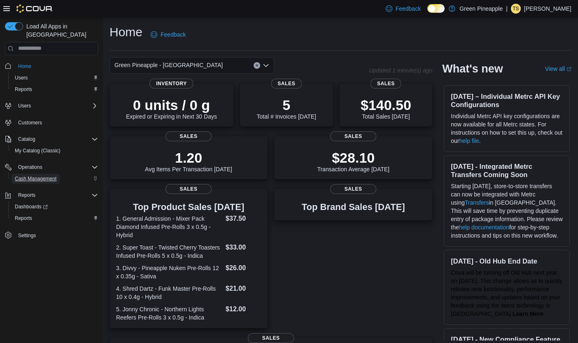
click at [32, 176] on span "Cash Management" at bounding box center [36, 179] width 42 height 7
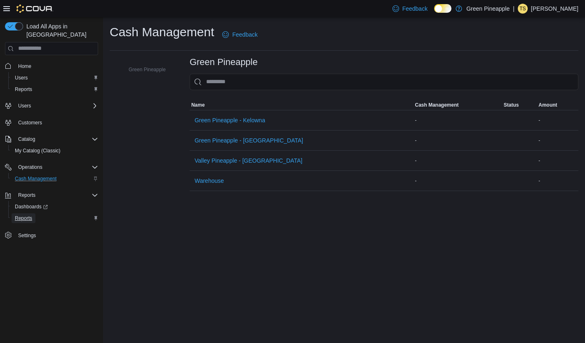
click at [29, 215] on span "Reports" at bounding box center [23, 218] width 17 height 7
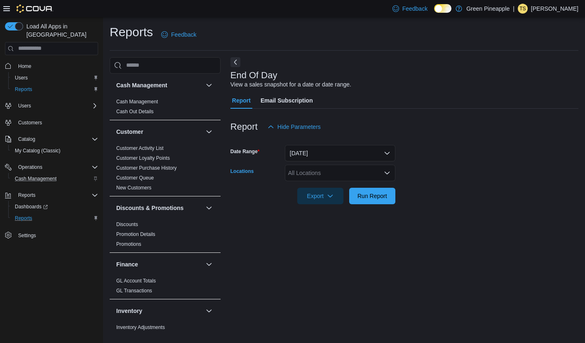
click at [386, 175] on icon "Open list of options" at bounding box center [387, 173] width 7 height 7
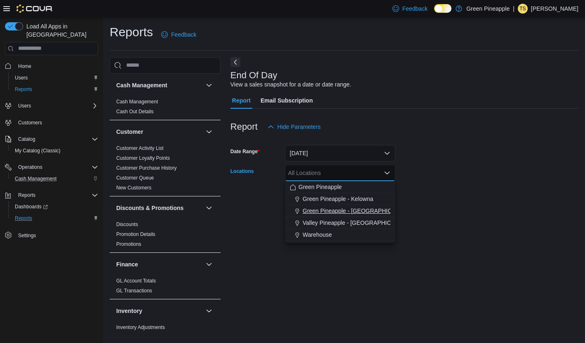
click at [359, 212] on span "Green Pineapple - [GEOGRAPHIC_DATA]" at bounding box center [356, 211] width 108 height 8
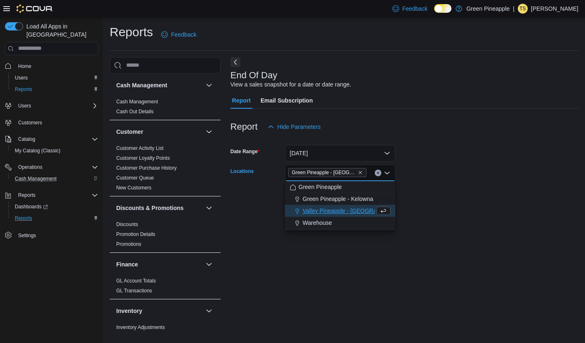
click at [451, 210] on div at bounding box center [404, 209] width 348 height 10
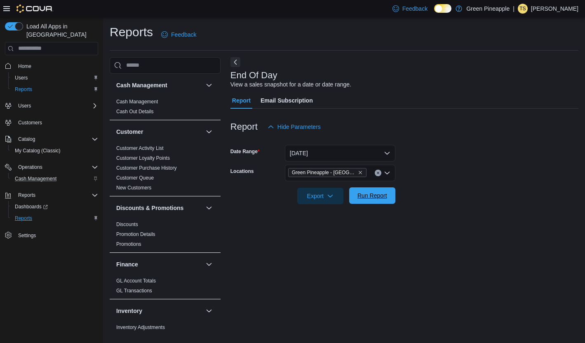
click at [374, 198] on span "Run Report" at bounding box center [372, 196] width 30 height 8
